Goal: Transaction & Acquisition: Download file/media

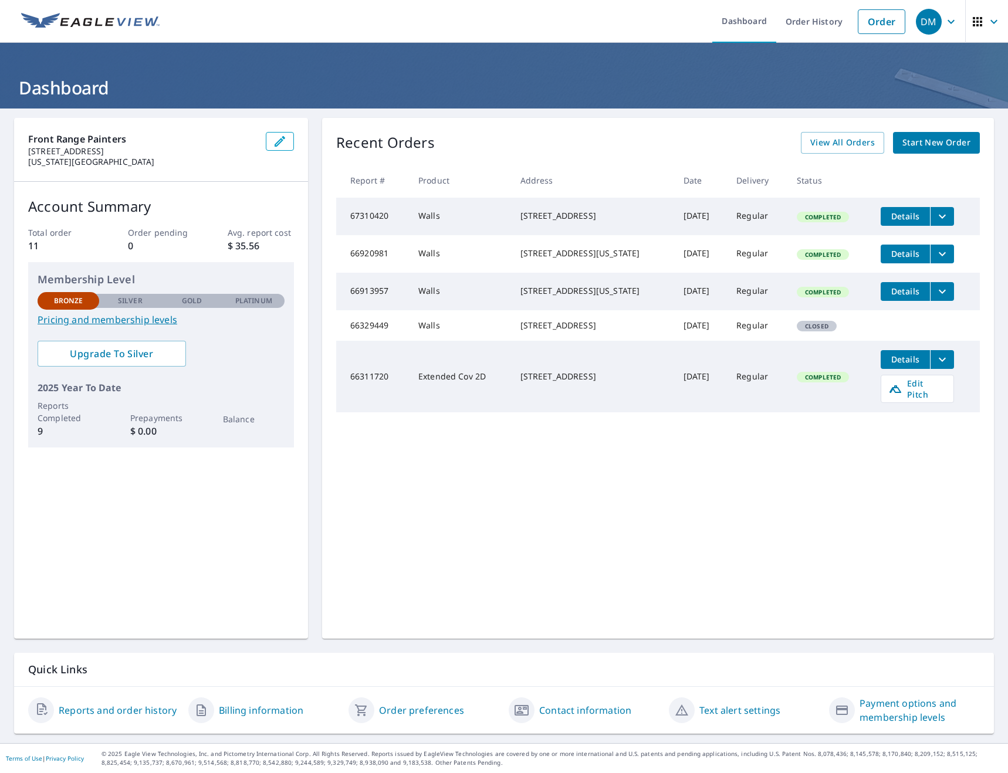
click at [524, 215] on div "[STREET_ADDRESS]" at bounding box center [592, 216] width 144 height 12
click at [415, 215] on td "Walls" at bounding box center [460, 217] width 102 height 38
click at [904, 219] on span "Details" at bounding box center [905, 216] width 35 height 11
click at [939, 216] on icon "filesDropdownBtn-67310420" at bounding box center [942, 216] width 7 height 4
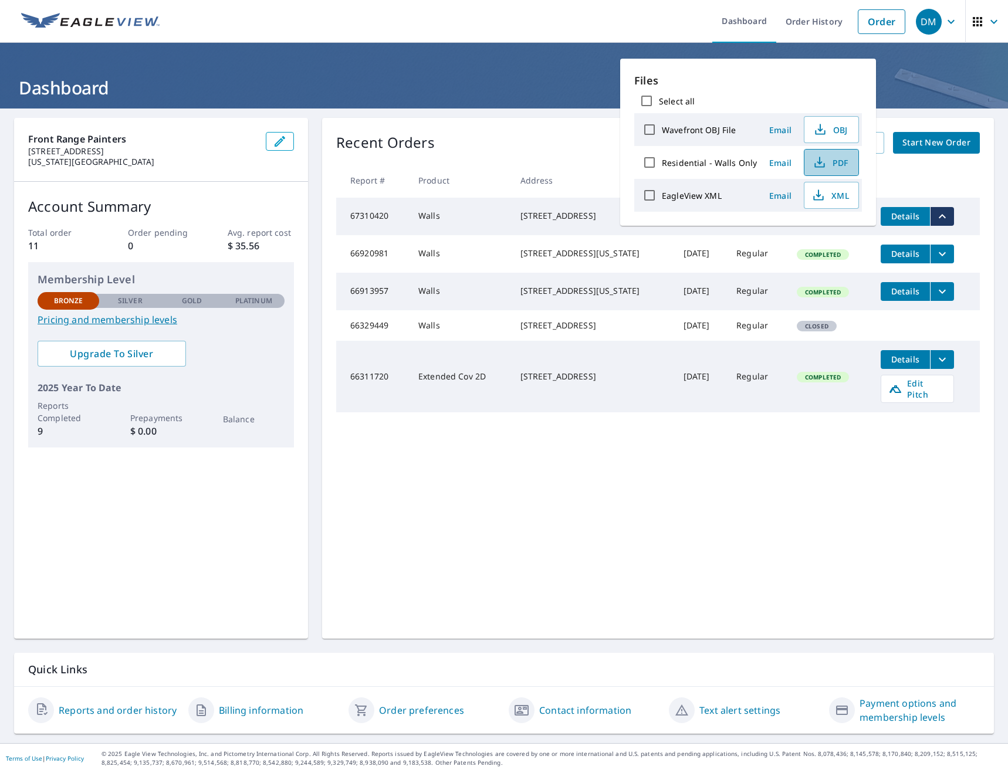
click at [839, 163] on span "PDF" at bounding box center [831, 162] width 38 height 14
click at [547, 126] on div "Recent Orders View All Orders Start New Order Report # Product Address Date Del…" at bounding box center [658, 378] width 672 height 521
